Goal: Information Seeking & Learning: Understand process/instructions

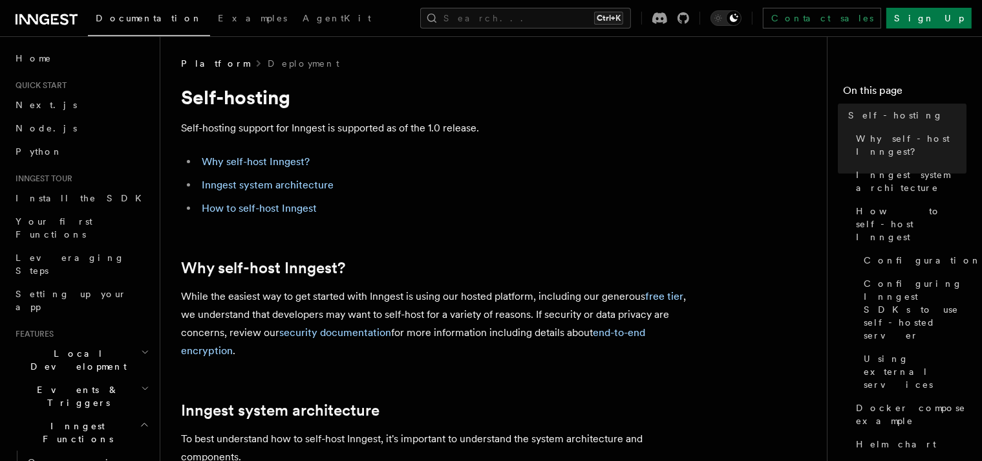
drag, startPoint x: 0, startPoint y: 0, endPoint x: 735, endPoint y: 181, distance: 756.7
click at [827, 181] on nav "On this page Self-hosting Why self-host Inngest? Inngest system architecture Ho…" at bounding box center [904, 248] width 155 height 424
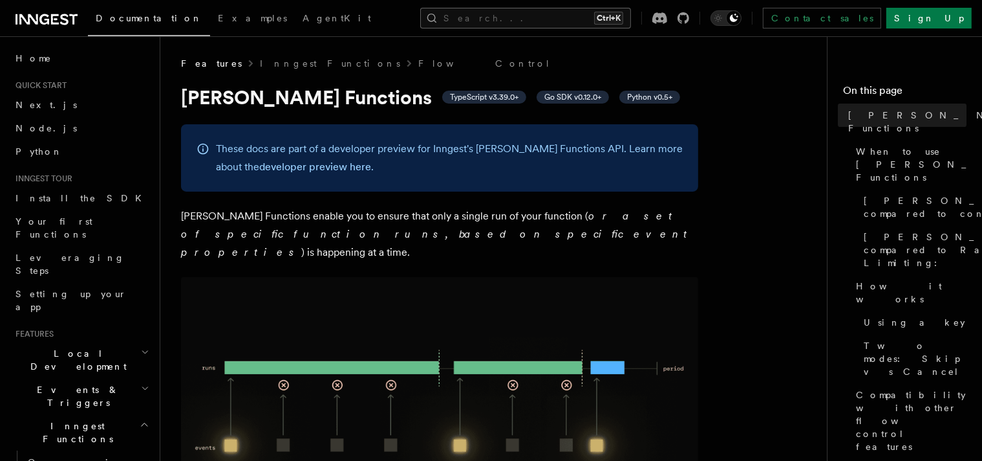
click at [503, 21] on button "Search... Ctrl+K" at bounding box center [525, 18] width 211 height 21
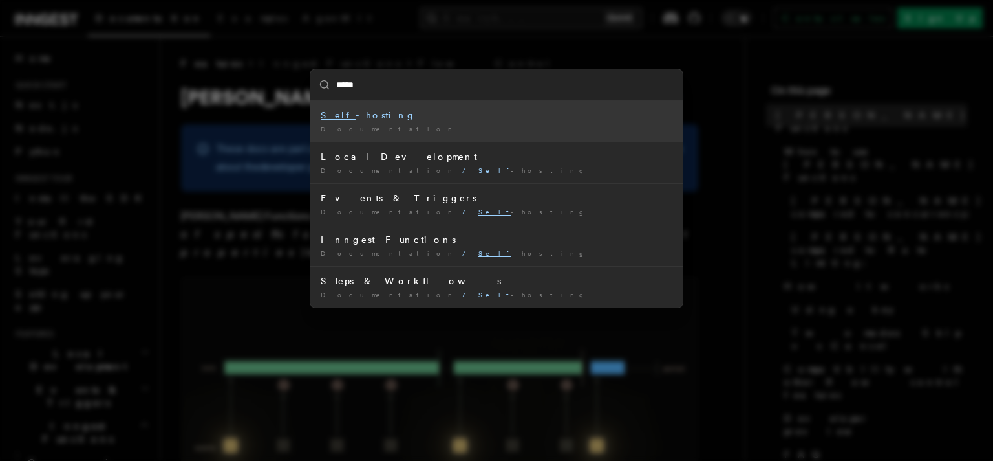
type input "******"
click at [378, 116] on div "Self - h [PERSON_NAME]" at bounding box center [497, 115] width 352 height 13
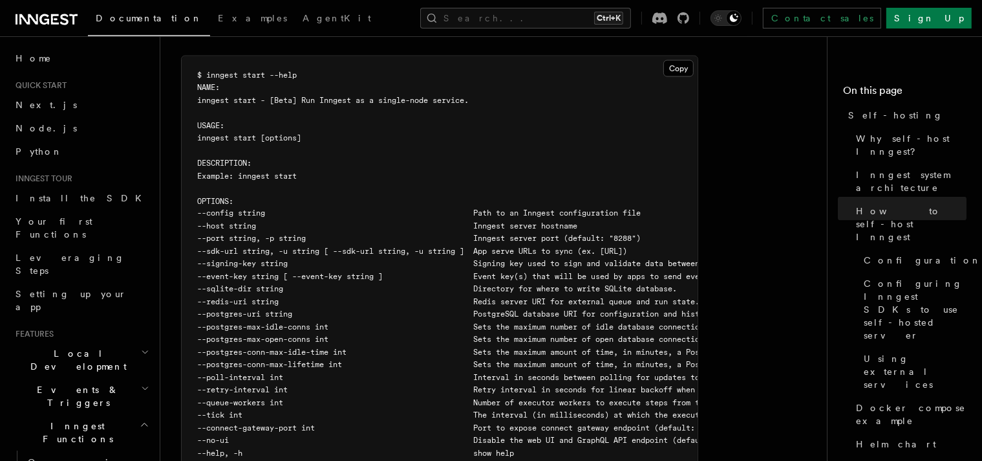
scroll to position [2264, 0]
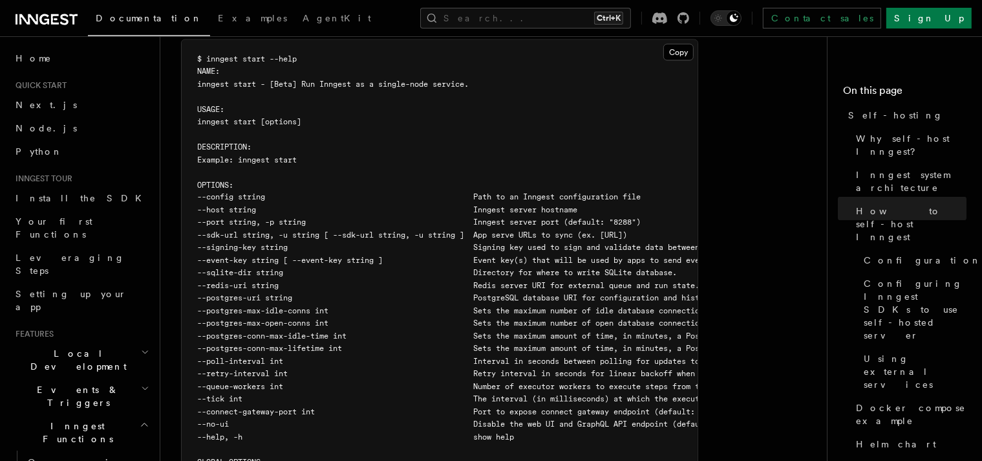
click at [520, 308] on pre "$ inngest start --help NAME: inngest start - [Beta] Run Inngest as a single-nod…" at bounding box center [440, 280] width 516 height 480
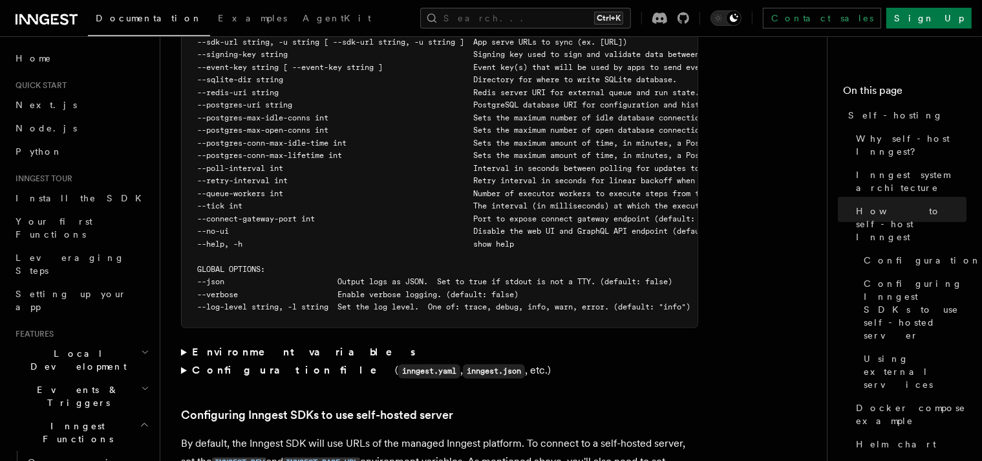
scroll to position [2458, 0]
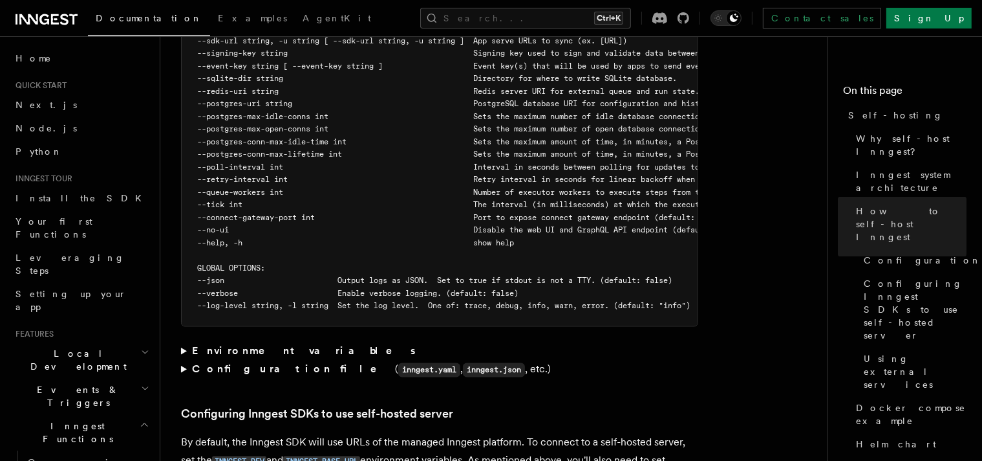
click at [279, 342] on summary "Environment variables" at bounding box center [439, 351] width 517 height 18
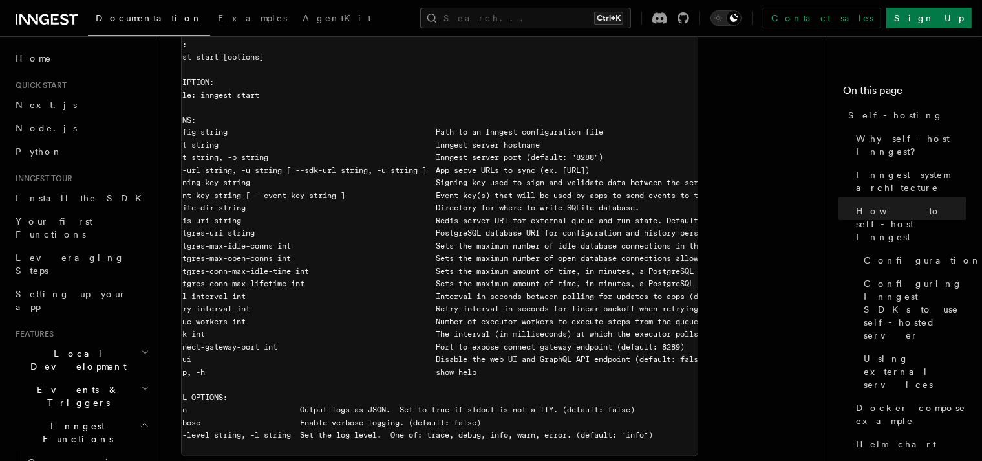
scroll to position [0, 0]
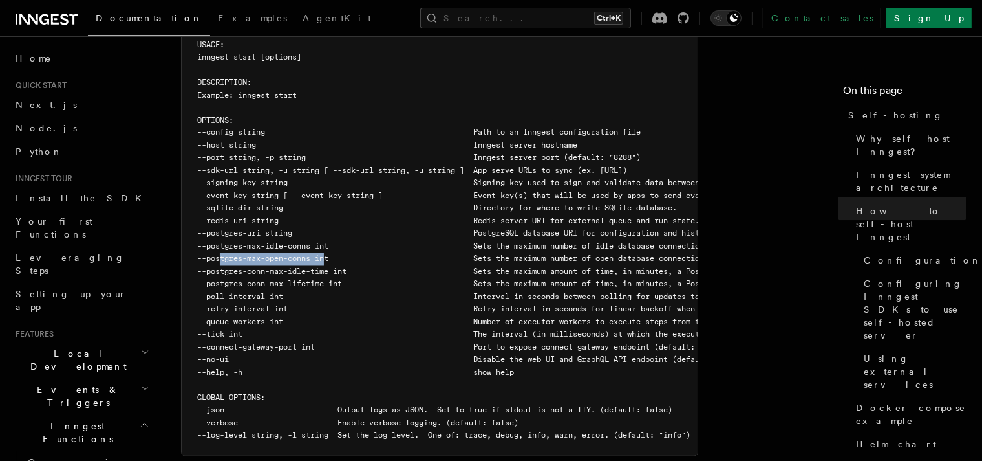
drag, startPoint x: 222, startPoint y: 224, endPoint x: 327, endPoint y: 224, distance: 104.1
click at [327, 254] on span "--postgres-max-open-conns int Sets the maximum number of open database connecti…" at bounding box center [584, 258] width 774 height 9
copy span "postgres-max-open-conns"
click at [858, 388] on nav "On this page Self-hosting Why self-host Inngest? Inngest system architecture Ho…" at bounding box center [904, 248] width 155 height 424
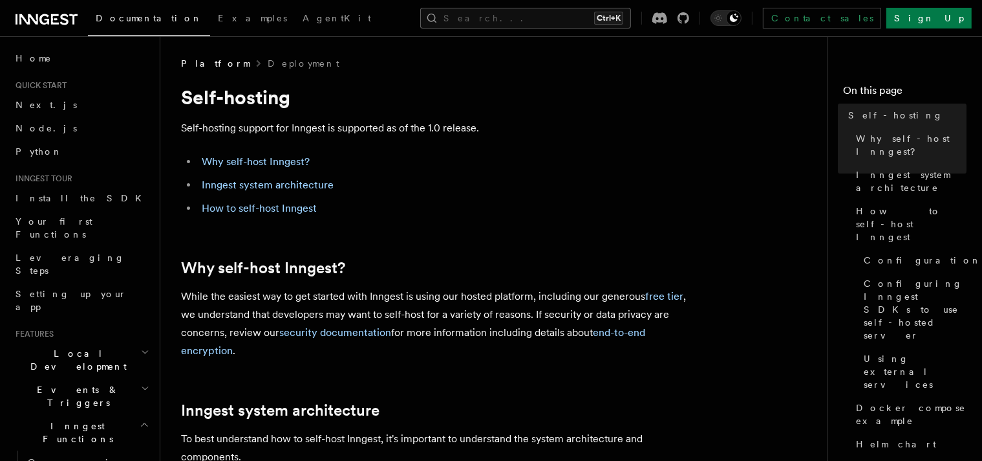
click at [605, 12] on button "Search... Ctrl+K" at bounding box center [525, 18] width 211 height 21
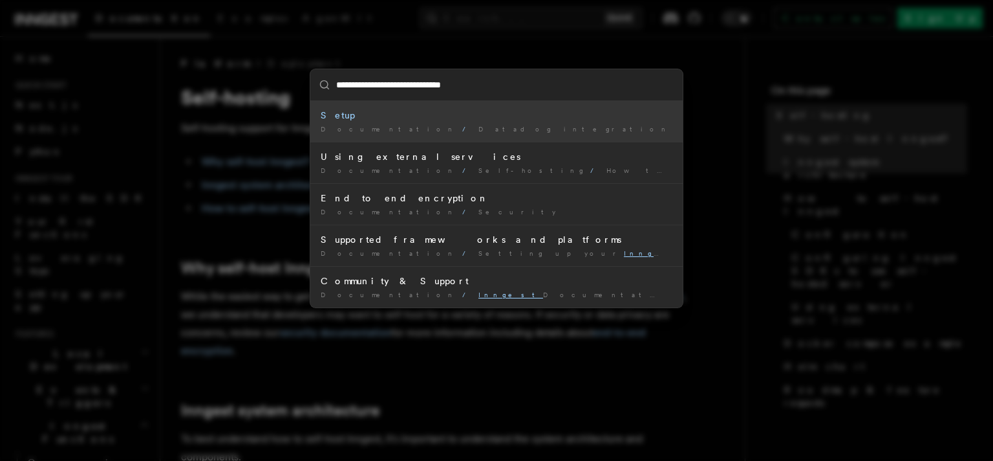
type input "**********"
click at [641, 37] on div "**********" at bounding box center [496, 230] width 993 height 461
